Goal: Find specific page/section: Find specific page/section

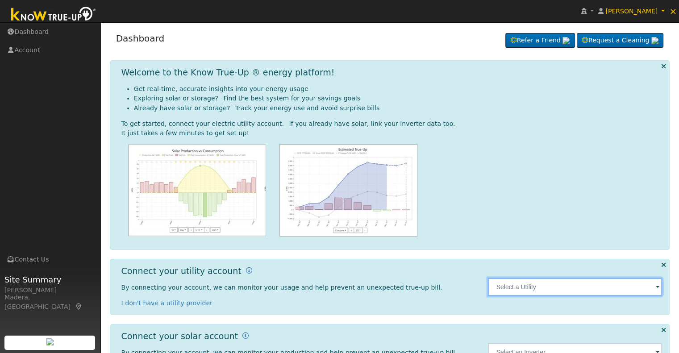
click at [661, 288] on input "text" at bounding box center [575, 287] width 174 height 18
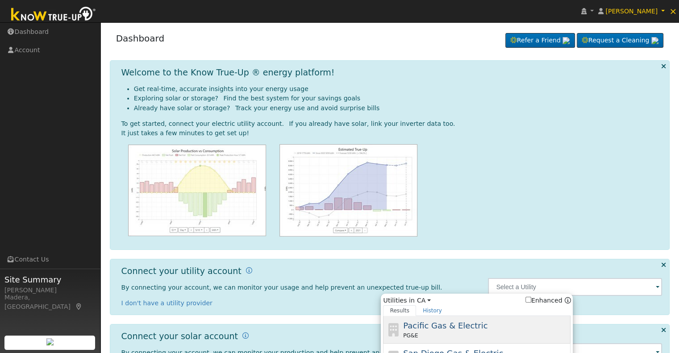
click at [482, 323] on div "Pacific Gas & Electric PG&E" at bounding box center [486, 330] width 166 height 20
type input "PG&E"
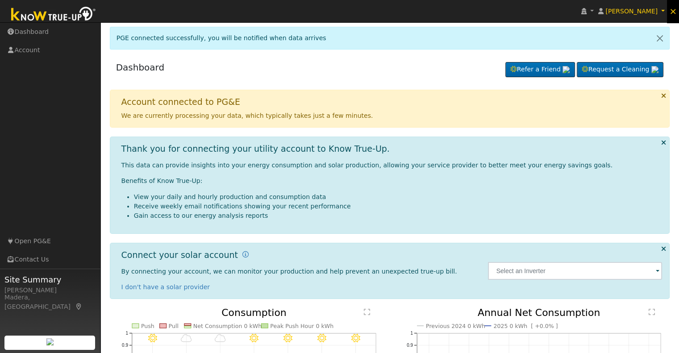
click at [671, 14] on span "×" at bounding box center [674, 11] width 8 height 11
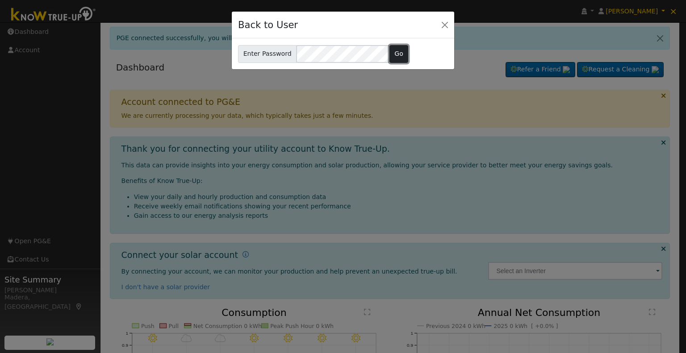
click at [394, 50] on button "Go" at bounding box center [399, 54] width 19 height 18
